Goal: Task Accomplishment & Management: Manage account settings

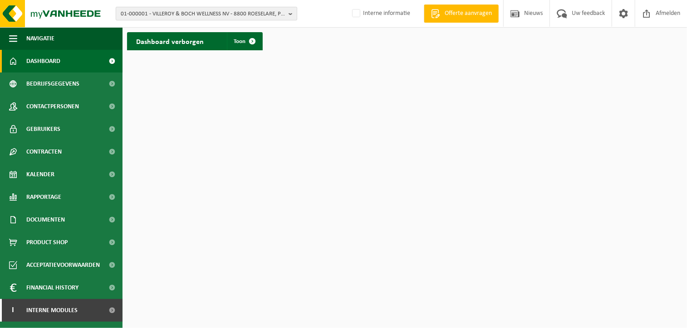
click at [215, 10] on span "01-000001 - VILLEROY & BOCH WELLNESS NV - 8800 ROESELARE, POPULIERSTRAAT 1" at bounding box center [203, 14] width 164 height 14
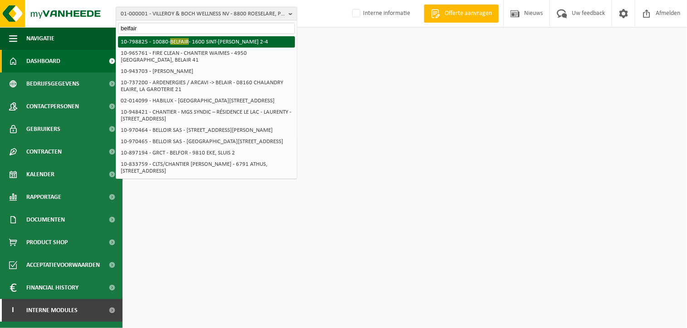
type input "belfair"
click at [162, 46] on li "10-798825 - 10080- BELFAIR - 1600 SINT-PIETERS-LEEUW, GODFRIED VAN LEUVENLAAN 2…" at bounding box center [206, 41] width 177 height 11
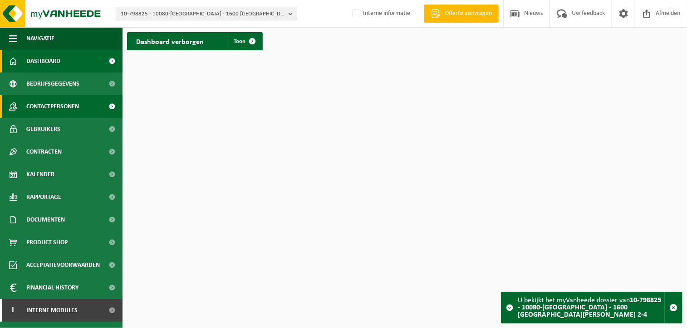
click at [56, 105] on span "Contactpersonen" at bounding box center [52, 106] width 53 height 23
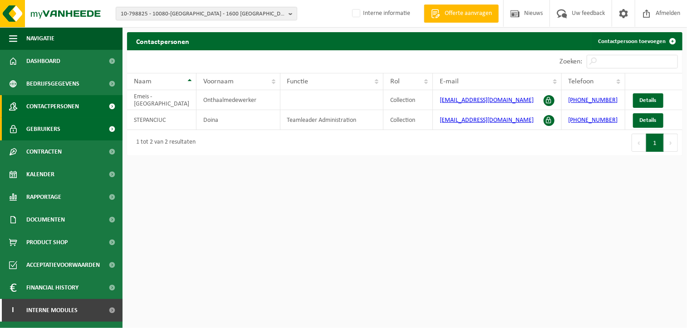
click at [46, 127] on span "Gebruikers" at bounding box center [43, 129] width 34 height 23
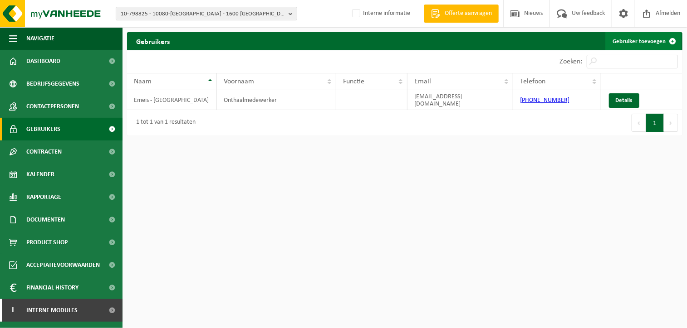
click at [619, 40] on link "Gebruiker toevoegen" at bounding box center [643, 41] width 76 height 18
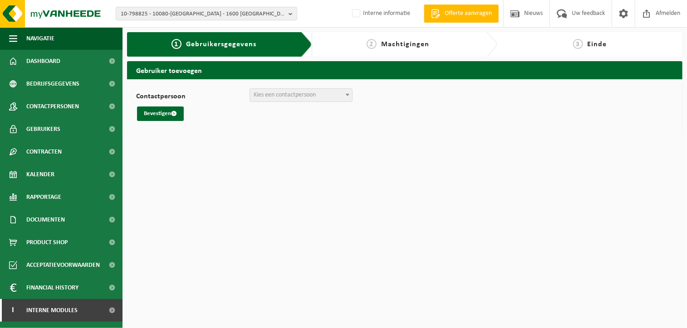
click at [315, 94] on span "Kies een contactpersoon" at bounding box center [285, 95] width 62 height 7
click at [60, 107] on span "Contactpersonen" at bounding box center [52, 106] width 53 height 23
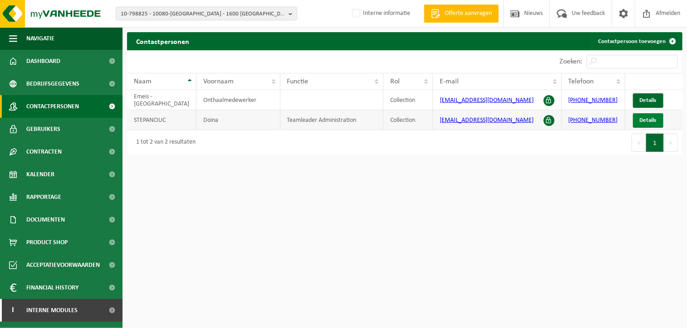
click at [646, 123] on span "Details" at bounding box center [648, 120] width 17 height 6
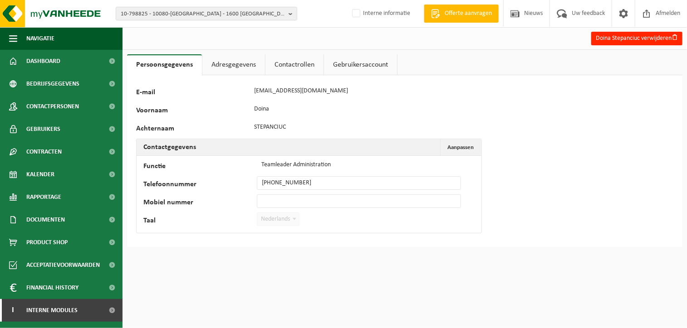
click at [298, 60] on link "Contactrollen" at bounding box center [294, 64] width 58 height 21
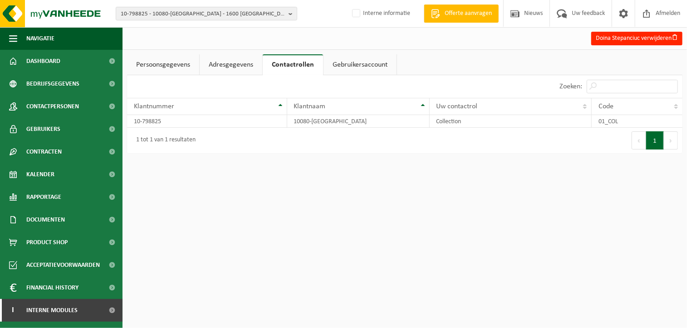
click at [361, 68] on link "Gebruikersaccount" at bounding box center [359, 64] width 73 height 21
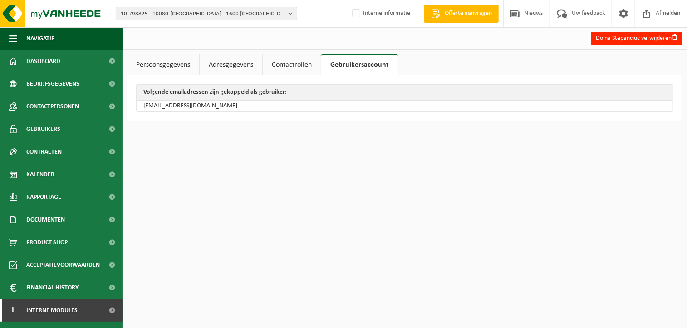
click at [236, 68] on link "Adresgegevens" at bounding box center [231, 64] width 63 height 21
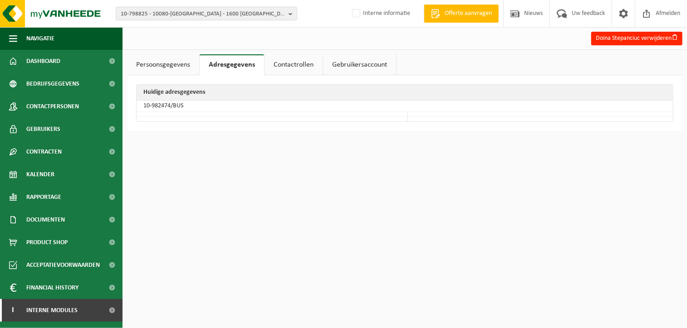
click at [178, 66] on link "Persoonsgegevens" at bounding box center [163, 64] width 72 height 21
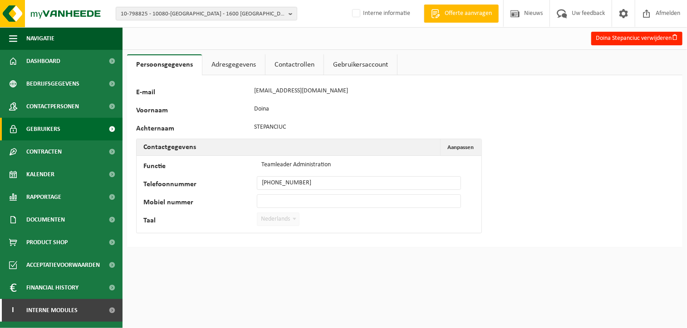
click at [62, 128] on link "Gebruikers" at bounding box center [61, 129] width 122 height 23
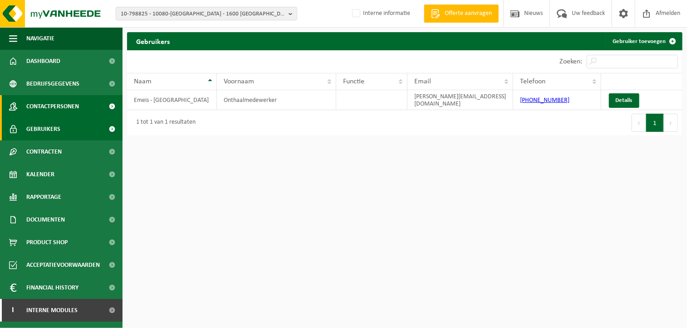
click at [69, 108] on span "Contactpersonen" at bounding box center [52, 106] width 53 height 23
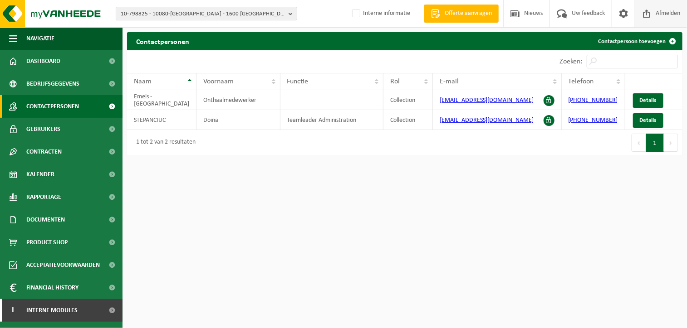
click at [657, 17] on span "Afmelden" at bounding box center [667, 13] width 29 height 27
